Goal: Check status

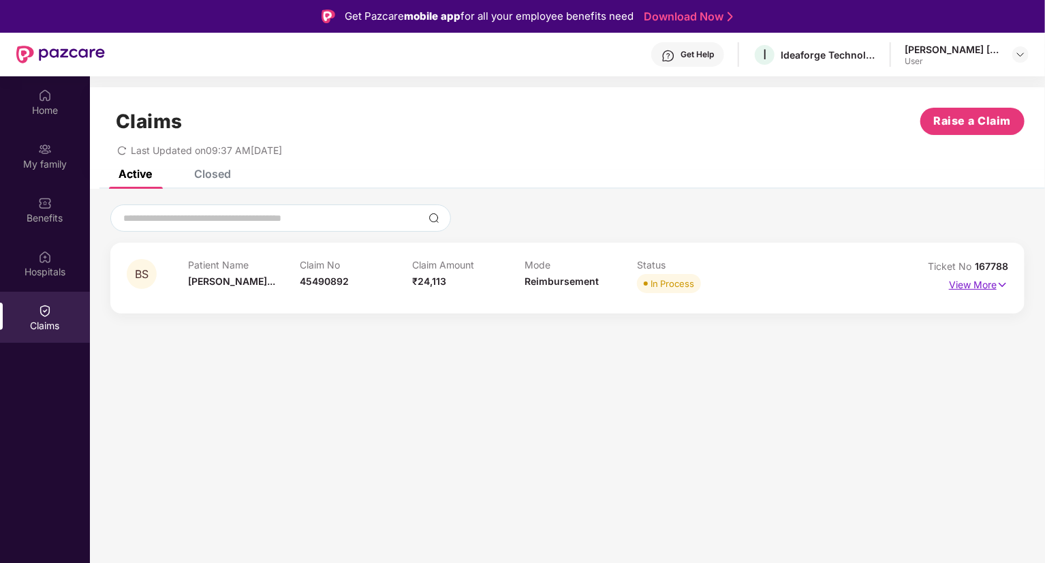
click at [987, 284] on p "View More" at bounding box center [978, 283] width 59 height 18
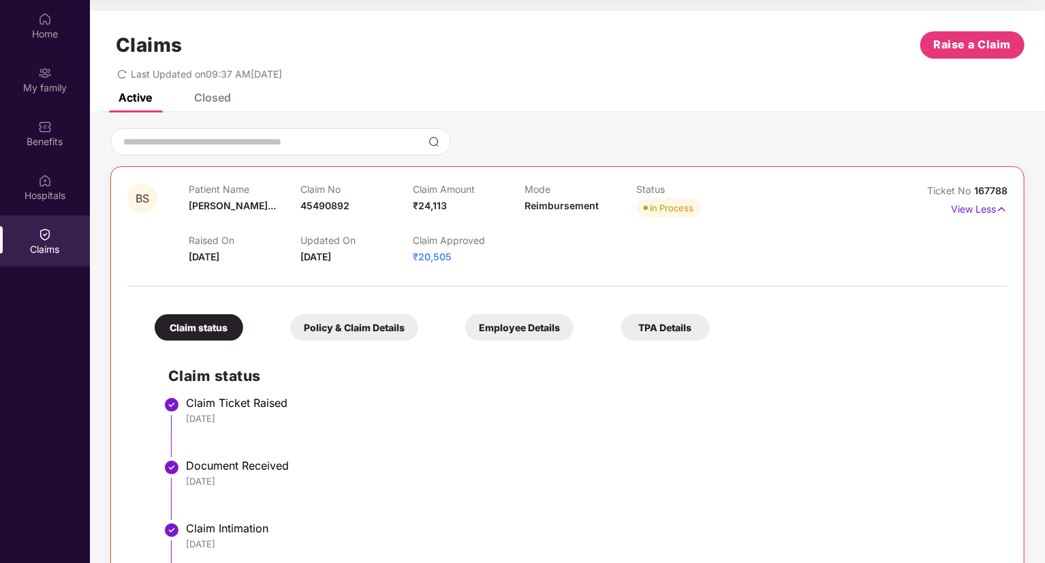
click at [679, 322] on div "TPA Details" at bounding box center [665, 327] width 89 height 27
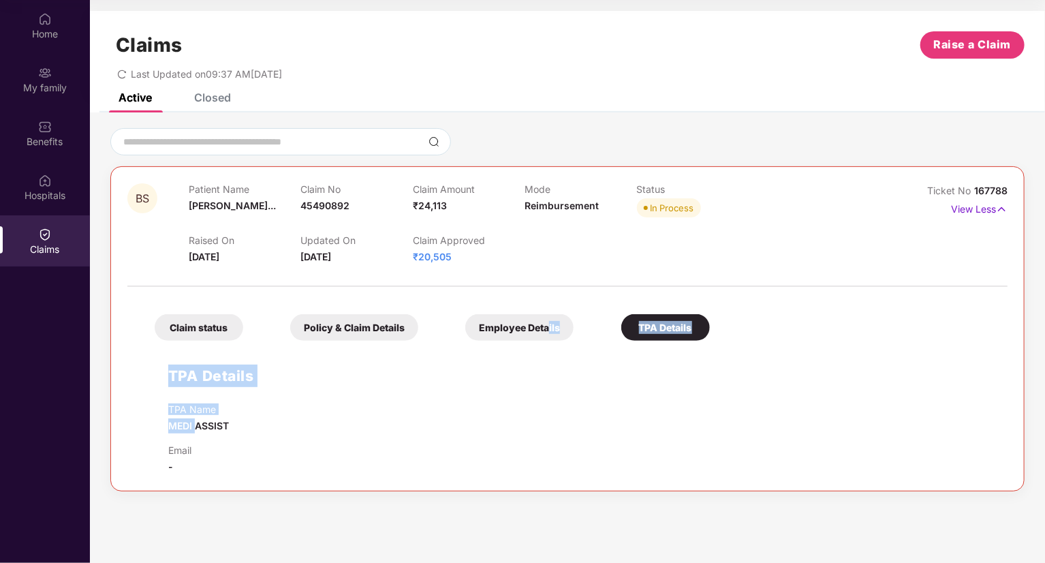
drag, startPoint x: 548, startPoint y: 326, endPoint x: 194, endPoint y: 420, distance: 366.6
click at [194, 420] on div "Claim status Policy & Claim Details Employee Details TPA Details TPA Details TP…" at bounding box center [567, 384] width 880 height 181
click at [194, 420] on span "MEDI ASSIST" at bounding box center [198, 426] width 61 height 12
click at [218, 429] on span "MEDI ASSIST" at bounding box center [198, 426] width 61 height 12
click at [544, 329] on div "Employee Details" at bounding box center [519, 327] width 108 height 27
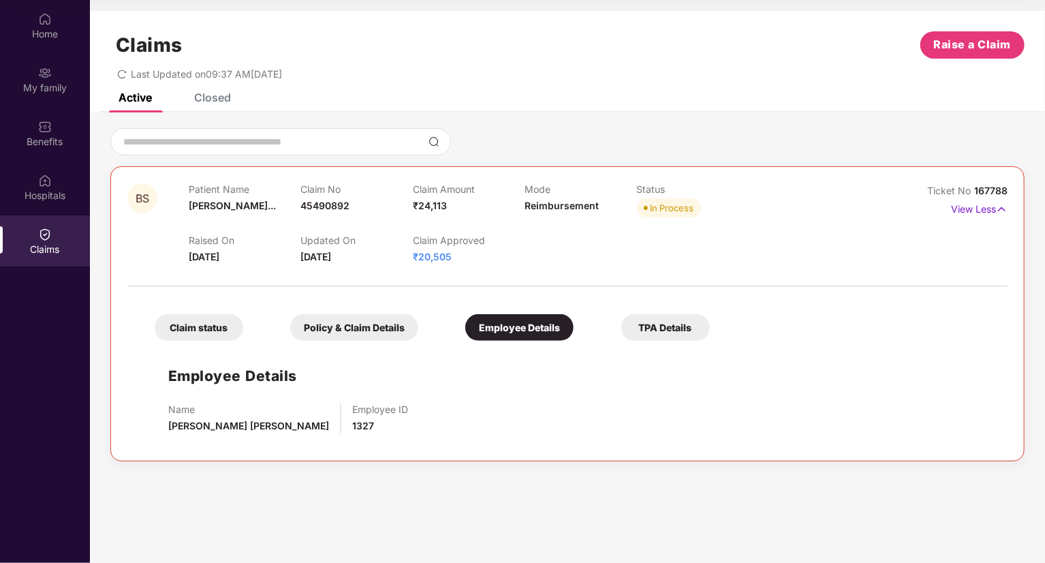
click at [377, 324] on div "Policy & Claim Details" at bounding box center [354, 327] width 128 height 27
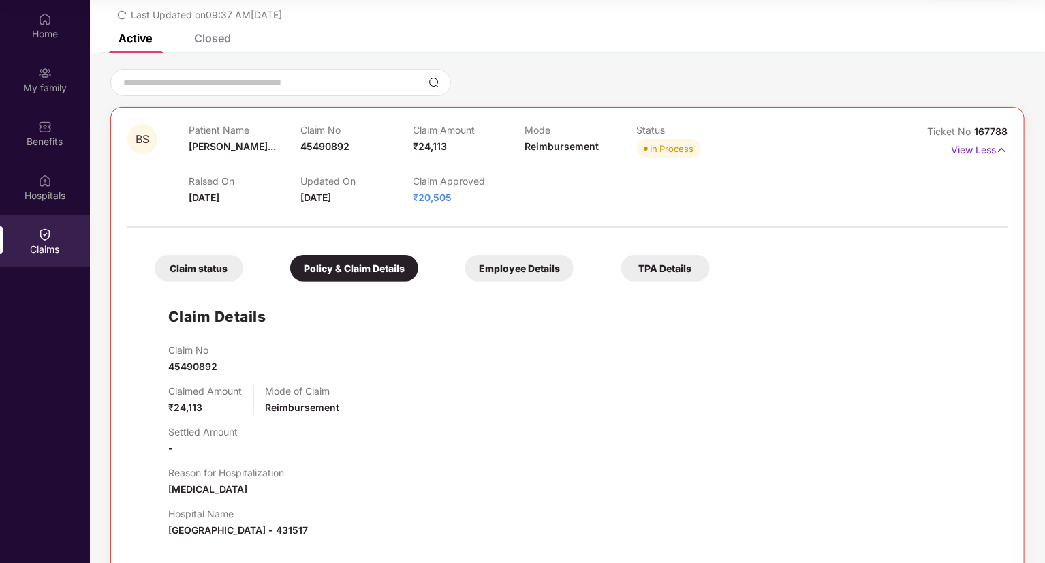
scroll to position [51, 0]
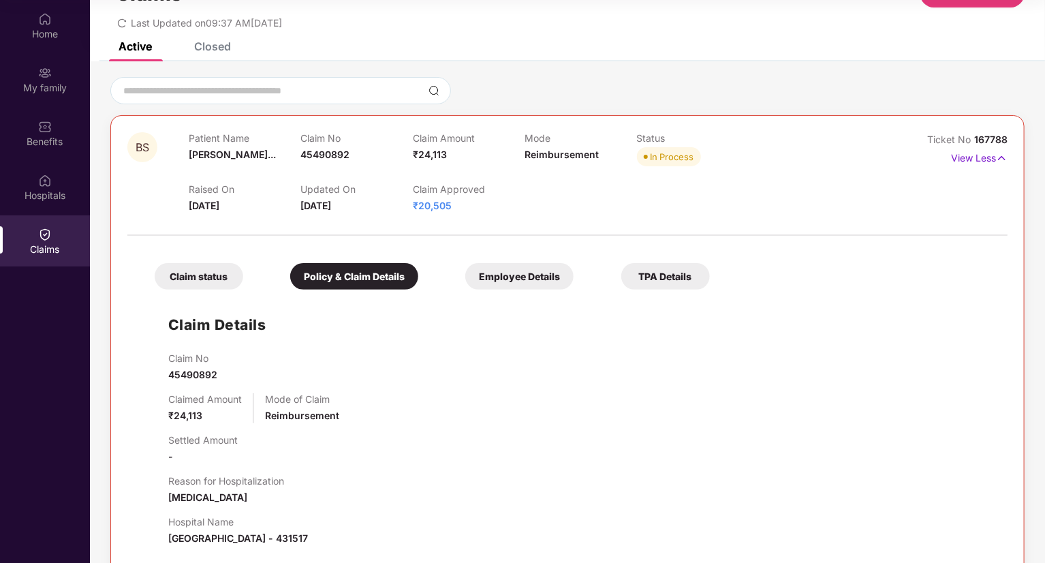
click at [540, 268] on div "Employee Details" at bounding box center [519, 276] width 108 height 27
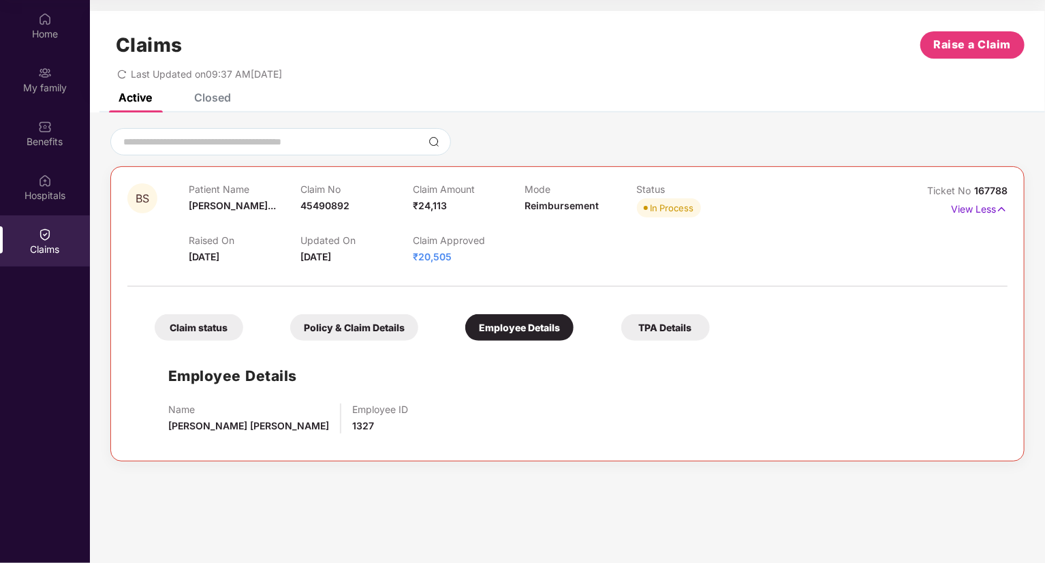
scroll to position [0, 0]
click at [654, 330] on div "TPA Details" at bounding box center [665, 327] width 89 height 27
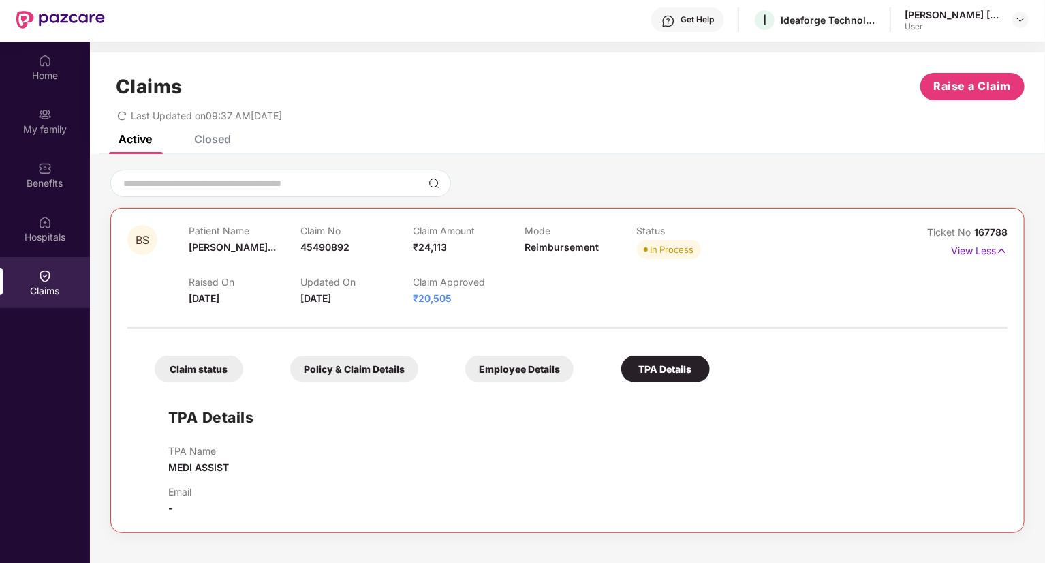
scroll to position [33, 0]
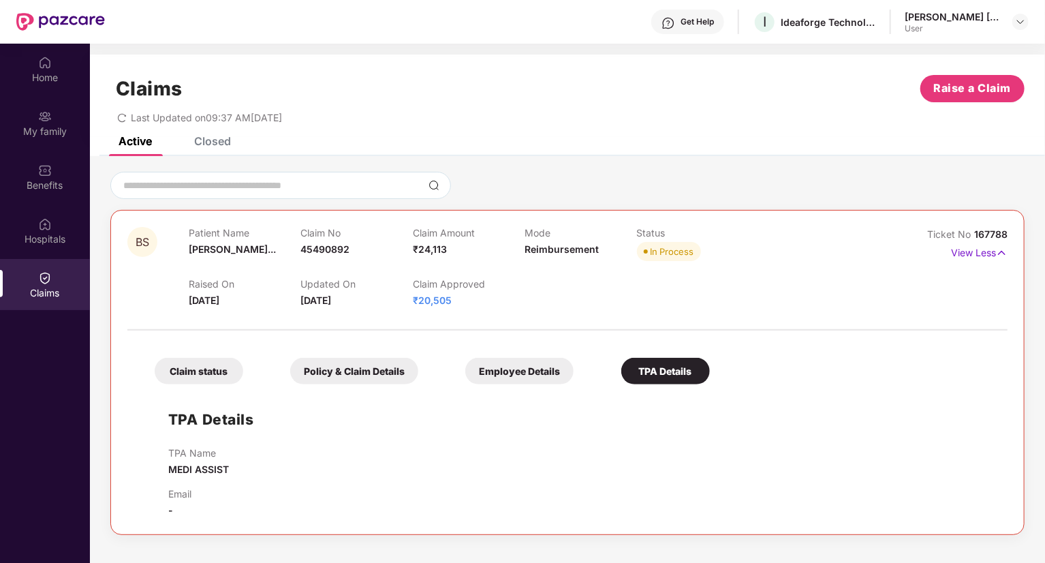
click at [218, 145] on div "Closed" at bounding box center [212, 141] width 37 height 14
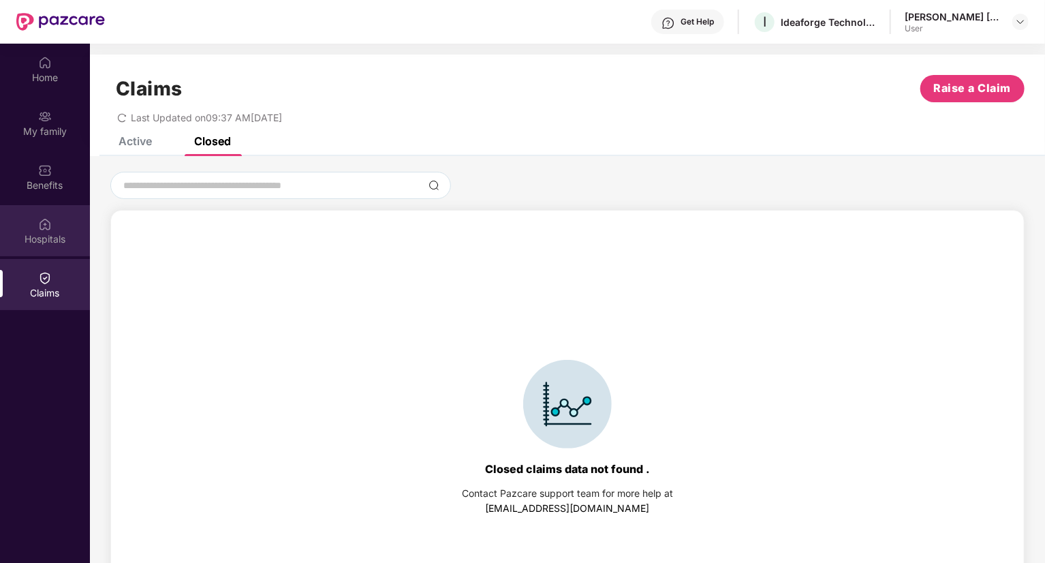
click at [55, 237] on div "Hospitals" at bounding box center [45, 239] width 90 height 14
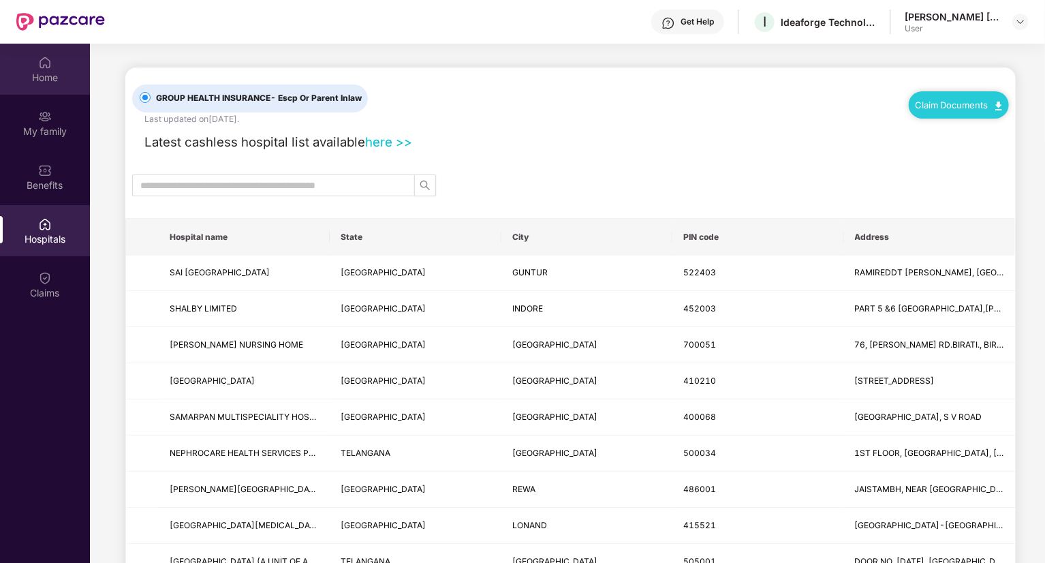
click at [60, 80] on div "Home" at bounding box center [45, 78] width 90 height 14
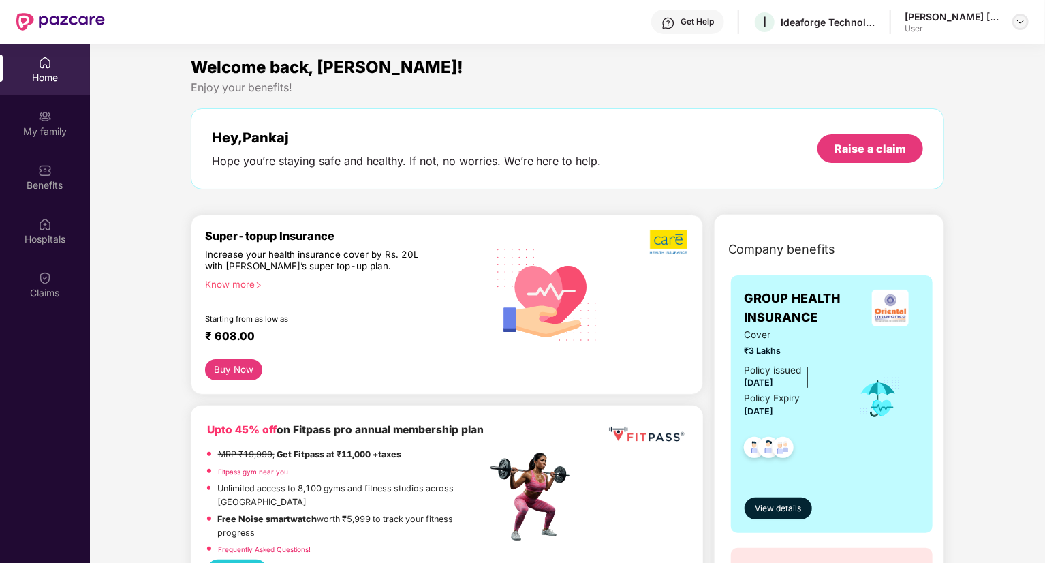
click at [1022, 24] on img at bounding box center [1020, 21] width 11 height 11
